Goal: Task Accomplishment & Management: Use online tool/utility

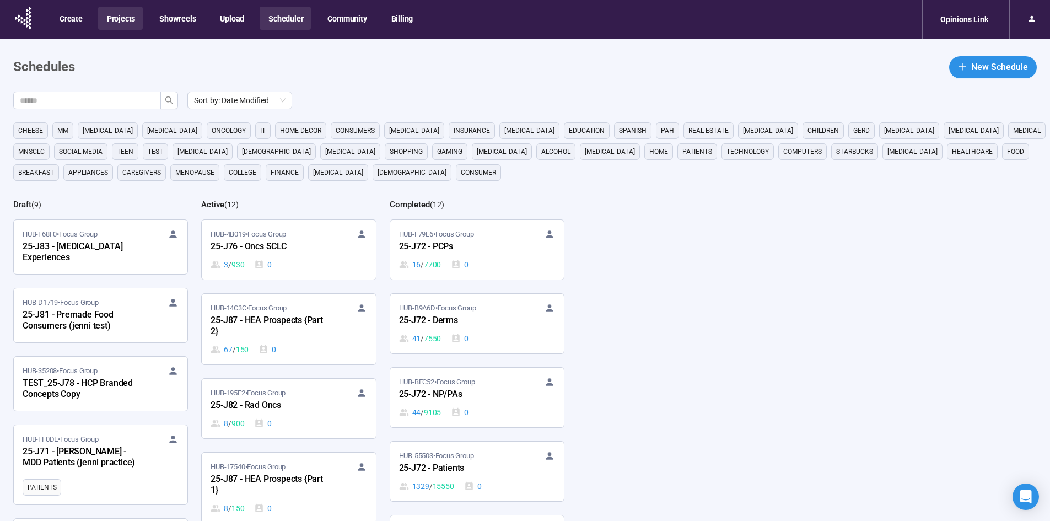
click at [118, 23] on button "Projects" at bounding box center [120, 18] width 45 height 23
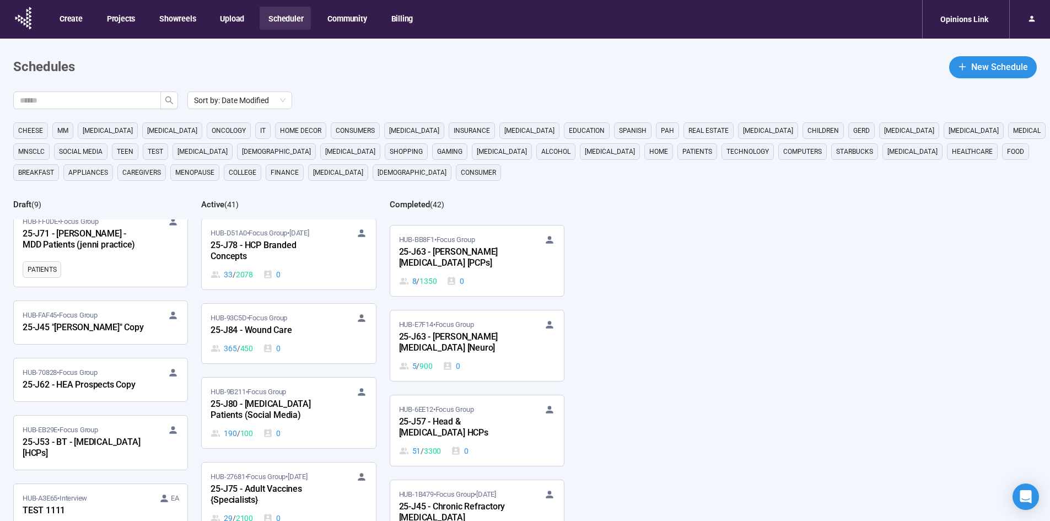
scroll to position [948, 0]
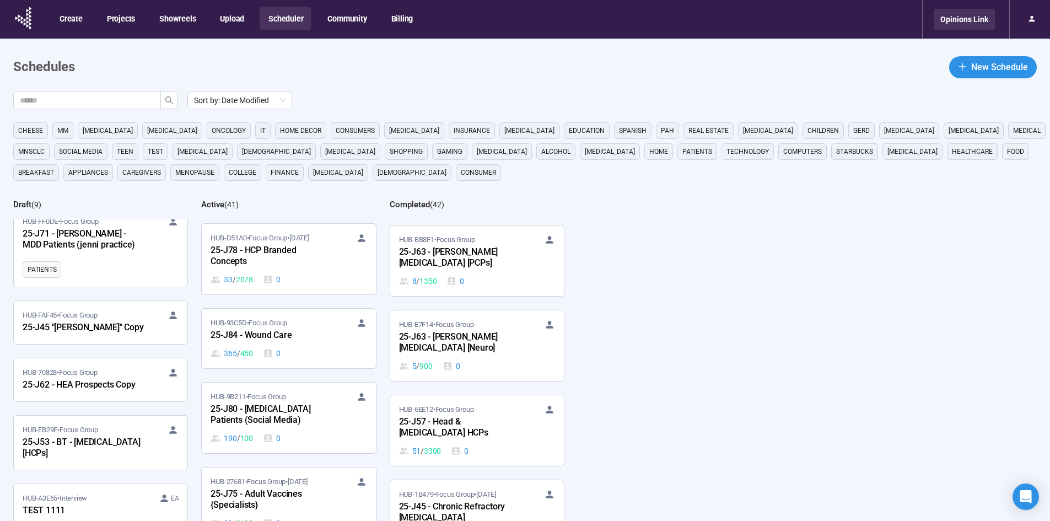
click at [956, 25] on div "Opinions Link" at bounding box center [964, 19] width 61 height 21
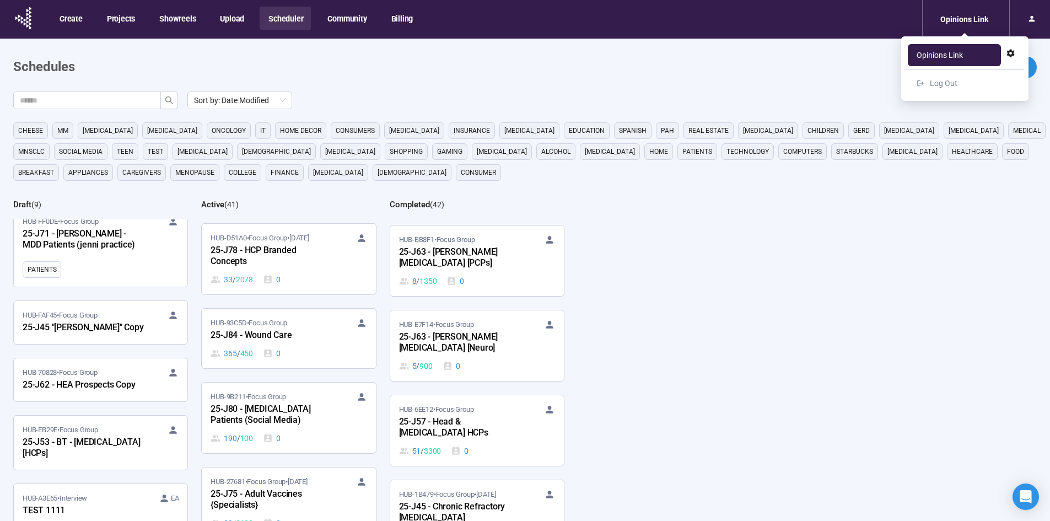
click at [957, 55] on div "Opinions Link" at bounding box center [939, 55] width 46 height 22
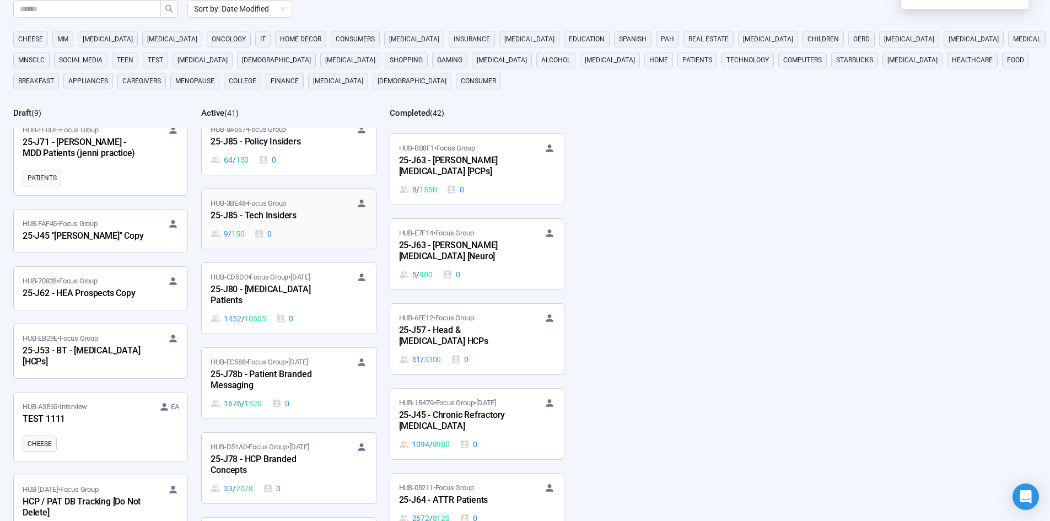
scroll to position [508, 0]
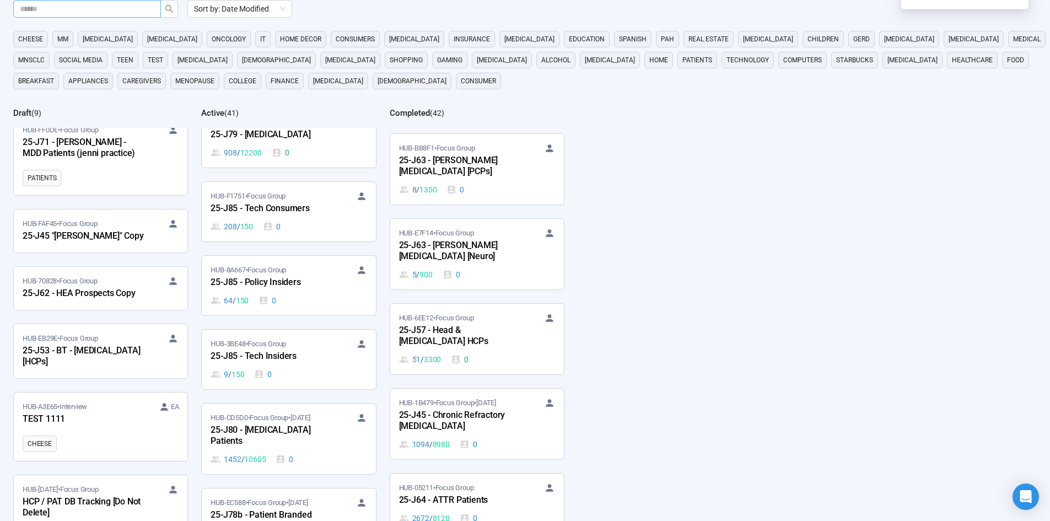
click at [39, 8] on input "text" at bounding box center [83, 9] width 126 height 12
click at [169, 10] on icon "search" at bounding box center [169, 8] width 9 height 9
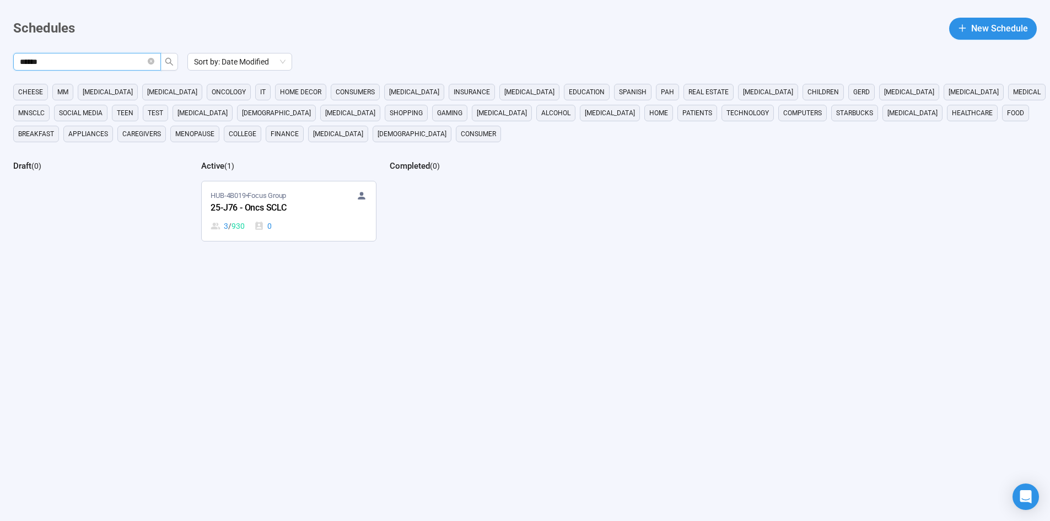
scroll to position [91, 0]
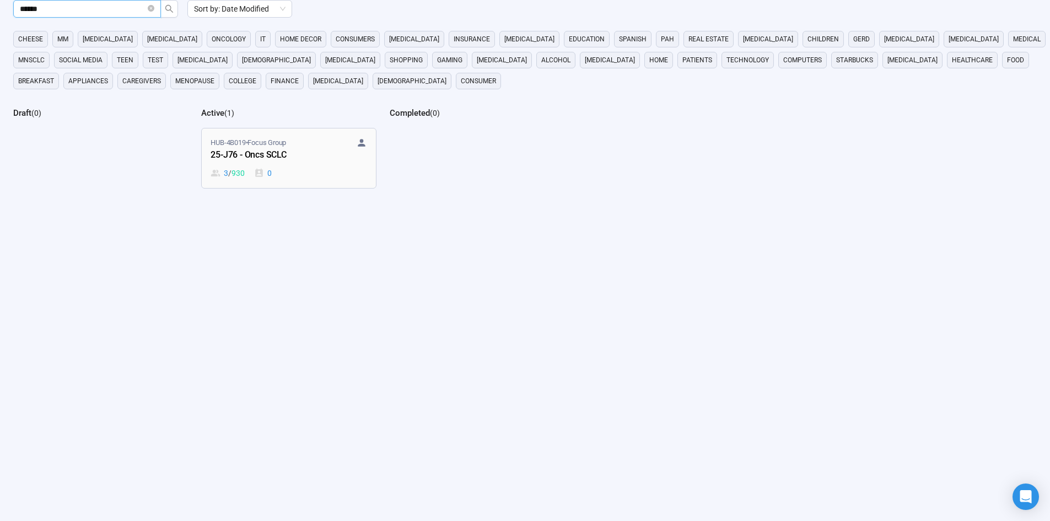
type input "******"
click at [327, 172] on div "3 / 930 0" at bounding box center [289, 173] width 156 height 12
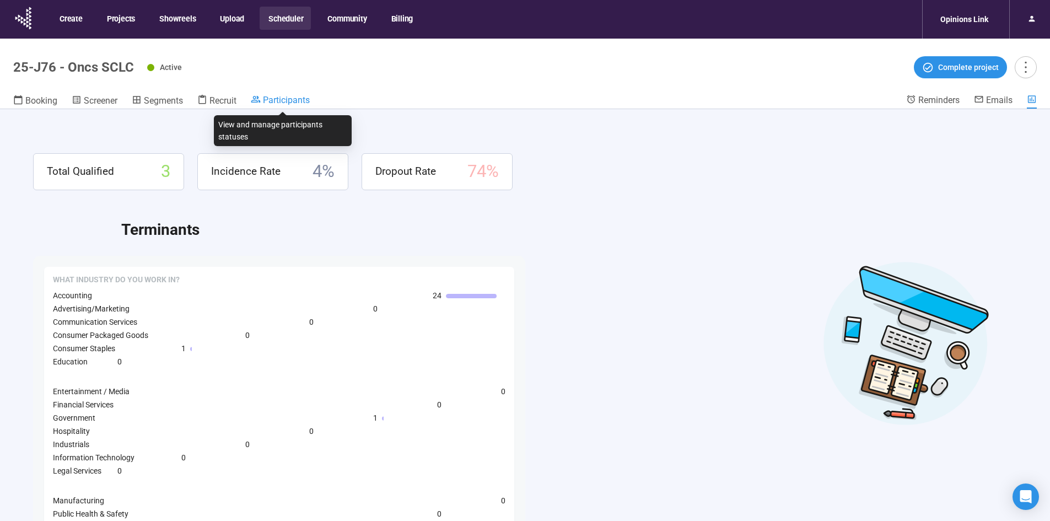
click at [287, 98] on span "Participants" at bounding box center [286, 100] width 47 height 10
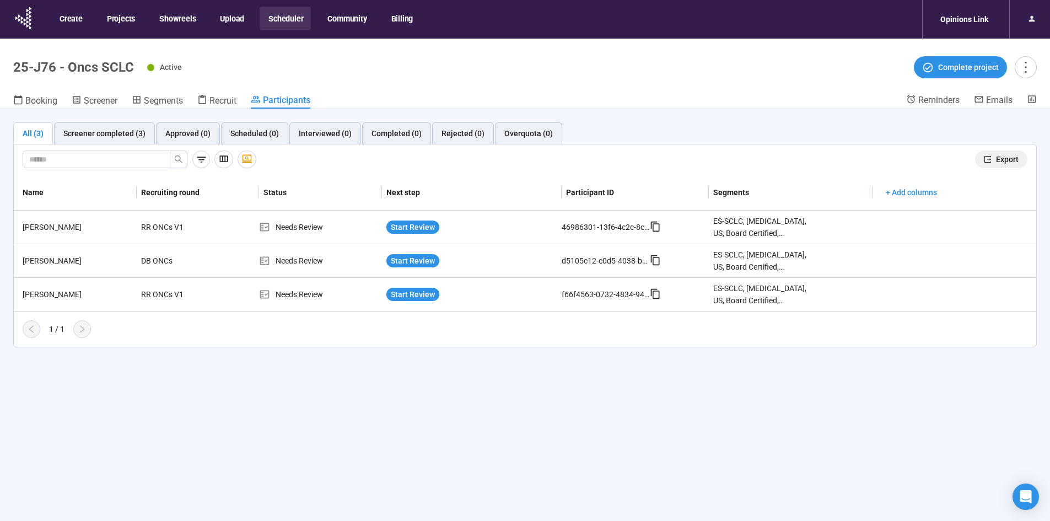
click at [1004, 159] on span "Export" at bounding box center [1007, 159] width 23 height 12
